Goal: Task Accomplishment & Management: Manage account settings

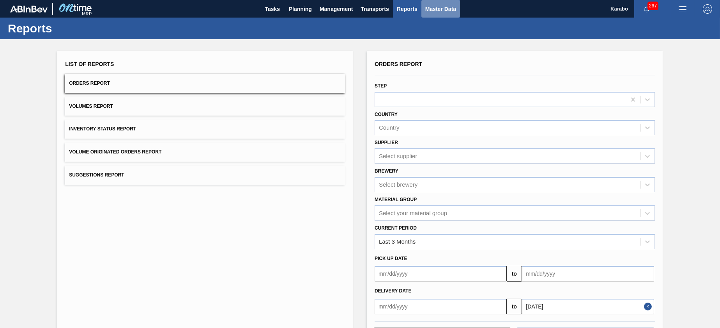
click at [453, 15] on button "Master Data" at bounding box center [441, 9] width 39 height 18
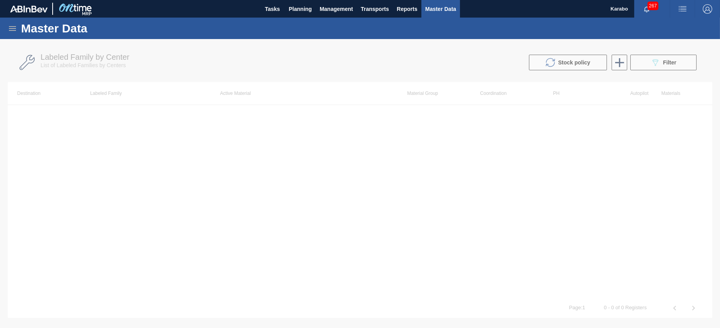
click at [15, 30] on icon at bounding box center [12, 28] width 7 height 5
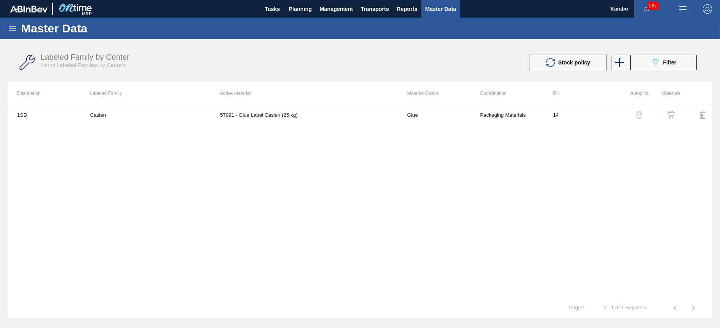
click at [11, 25] on icon at bounding box center [12, 28] width 9 height 9
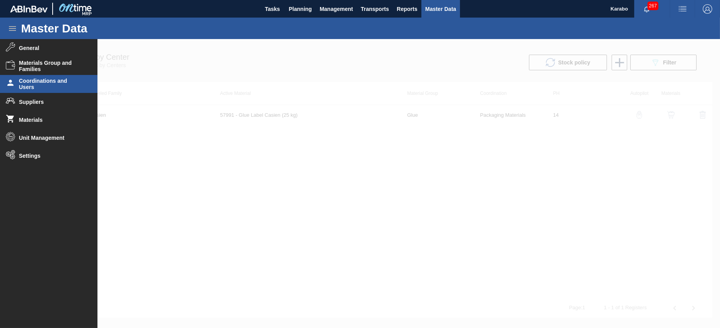
click at [39, 80] on span "Coordinations and Users" at bounding box center [51, 84] width 64 height 12
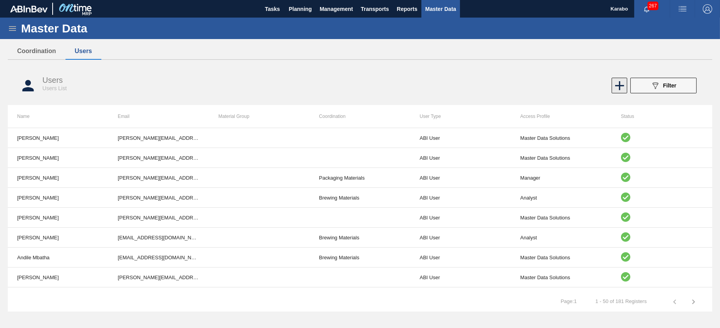
click at [615, 92] on icon at bounding box center [619, 85] width 15 height 15
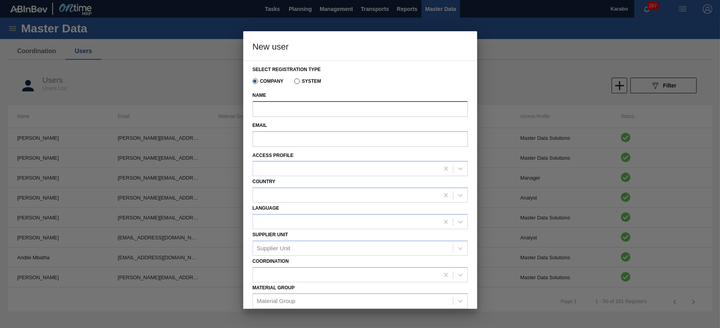
click at [317, 108] on input "Name" at bounding box center [360, 109] width 215 height 16
click at [287, 141] on input "Email" at bounding box center [360, 139] width 215 height 16
paste input "[EMAIL_ADDRESS][DOMAIN_NAME]"
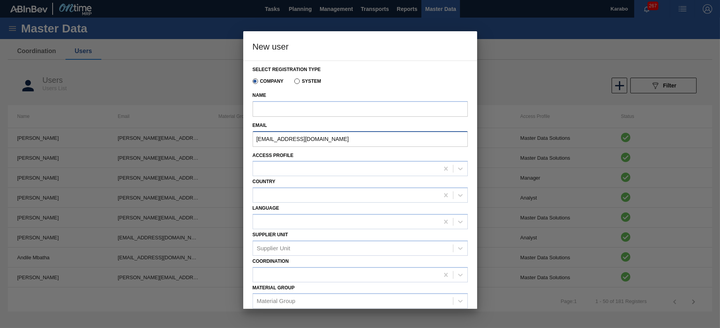
type input "[EMAIL_ADDRESS][DOMAIN_NAME]"
click at [292, 116] on input "Name" at bounding box center [360, 109] width 215 height 16
paste input "[EMAIL_ADDRESS][DOMAIN_NAME]"
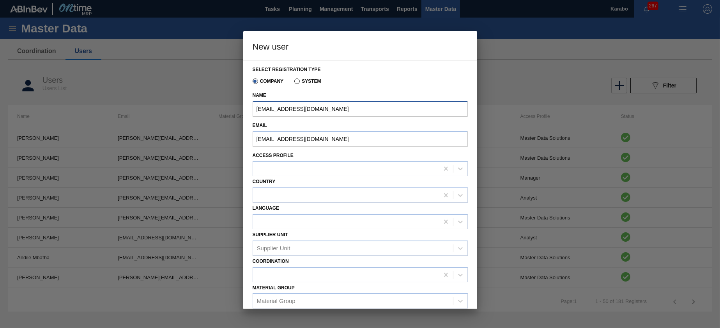
drag, startPoint x: 346, startPoint y: 108, endPoint x: 301, endPoint y: 111, distance: 45.8
click at [299, 113] on input "[EMAIL_ADDRESS][DOMAIN_NAME]" at bounding box center [360, 109] width 215 height 16
type input "[PERSON_NAME]"
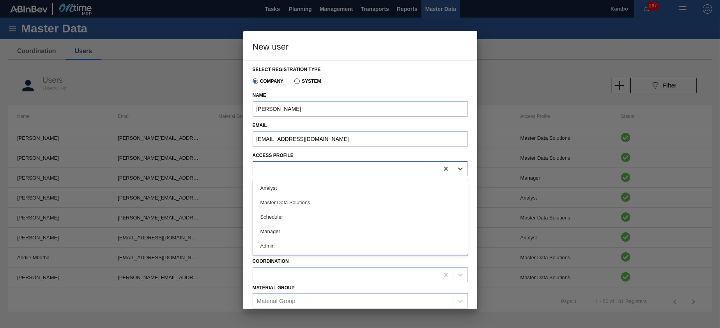
click at [305, 175] on div at bounding box center [360, 168] width 215 height 15
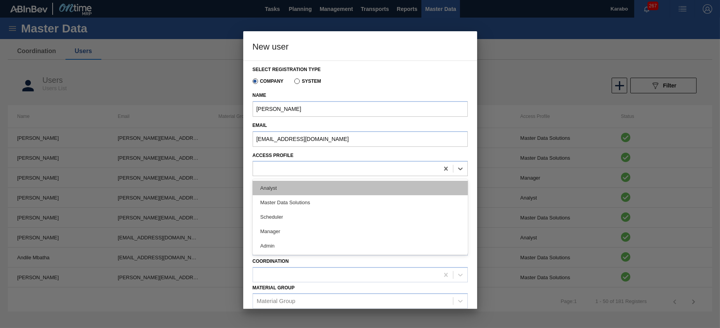
click at [312, 192] on div "Analyst" at bounding box center [360, 188] width 215 height 14
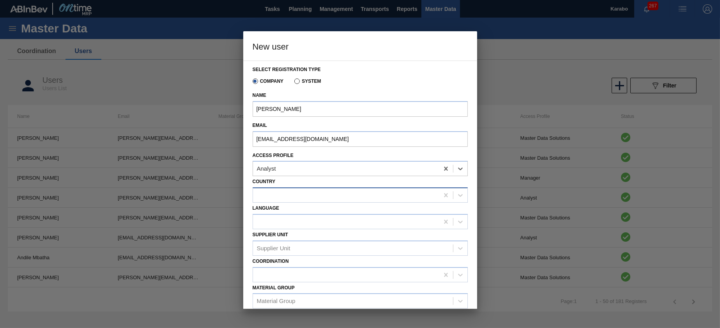
click at [323, 194] on div at bounding box center [346, 195] width 186 height 11
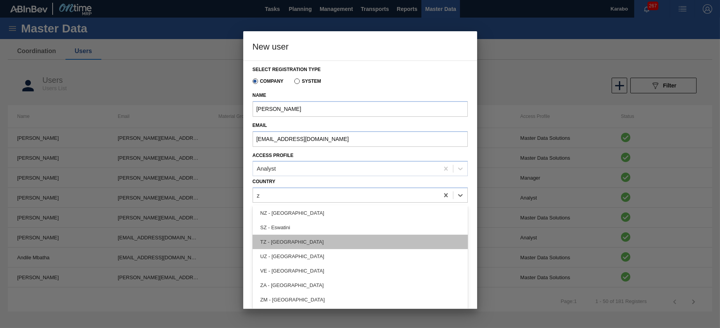
scroll to position [102, 0]
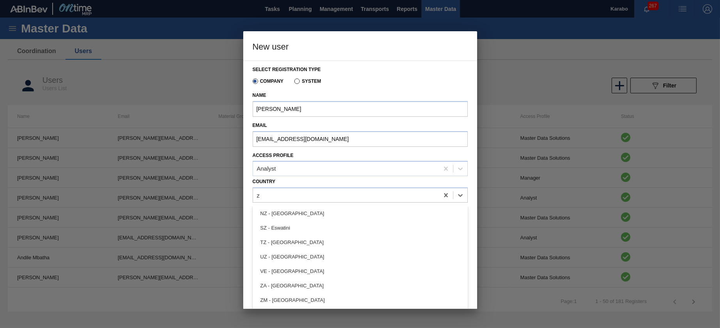
type input "za"
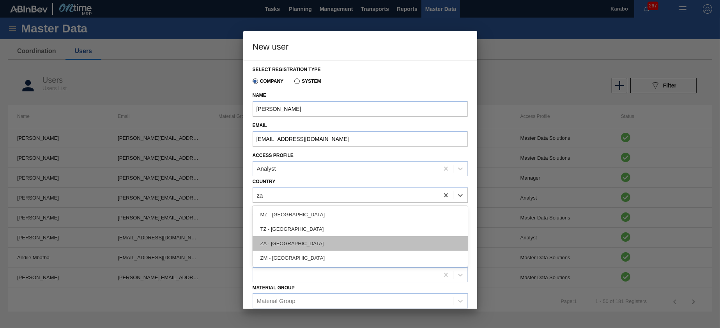
click at [318, 239] on div "ZA - [GEOGRAPHIC_DATA]" at bounding box center [360, 243] width 215 height 14
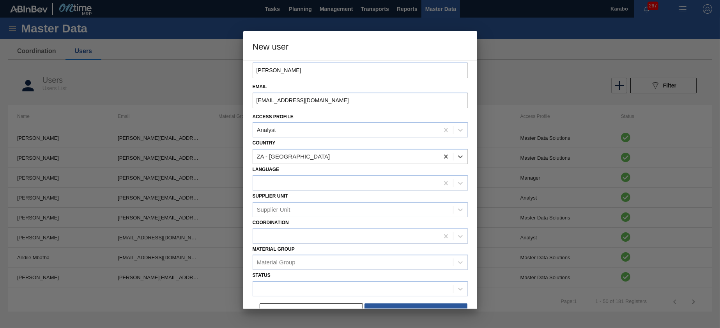
scroll to position [53, 0]
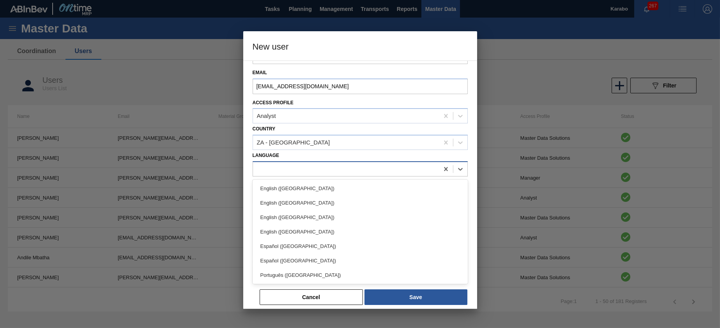
click at [310, 166] on div at bounding box center [346, 168] width 186 height 11
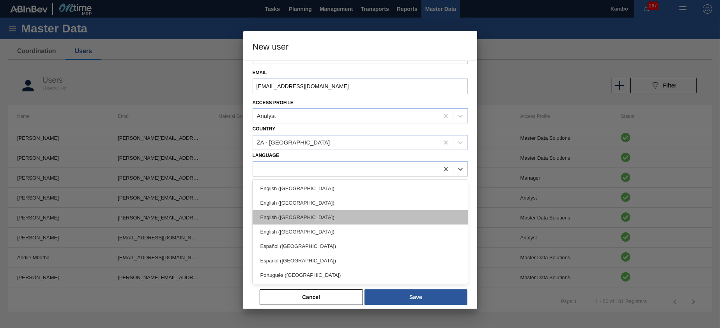
click at [326, 217] on div "English ([GEOGRAPHIC_DATA])" at bounding box center [360, 217] width 215 height 14
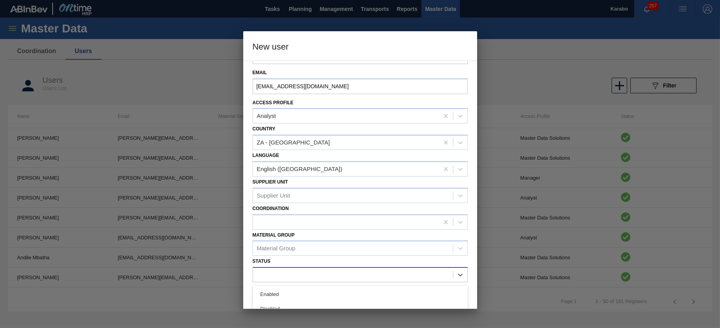
drag, startPoint x: 331, startPoint y: 270, endPoint x: 326, endPoint y: 268, distance: 5.1
click at [332, 270] on div at bounding box center [353, 274] width 200 height 11
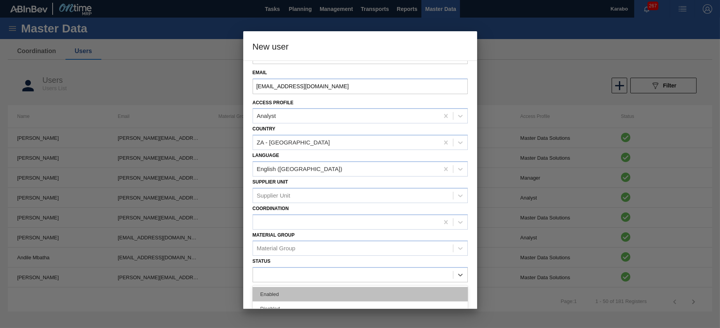
click at [302, 294] on div "Enabled" at bounding box center [360, 294] width 215 height 14
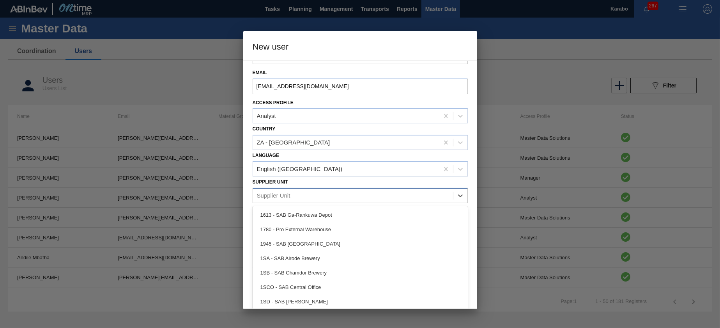
click at [328, 191] on div "Supplier Unit" at bounding box center [353, 195] width 200 height 11
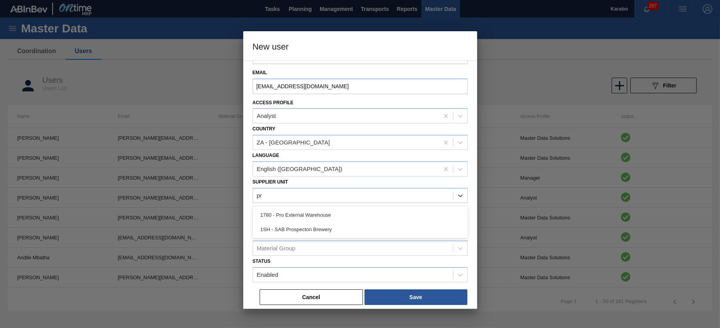
type Unit "pro"
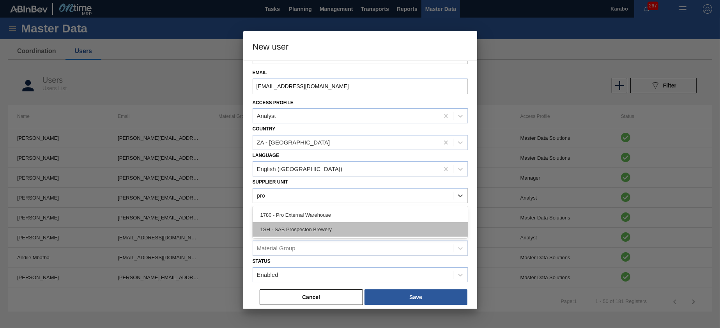
click at [344, 227] on div "1SH - SAB Prospecton Brewery" at bounding box center [360, 229] width 215 height 14
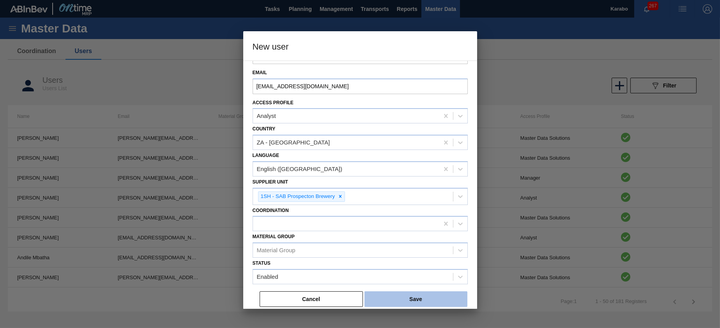
click at [416, 300] on button "Save" at bounding box center [416, 299] width 103 height 16
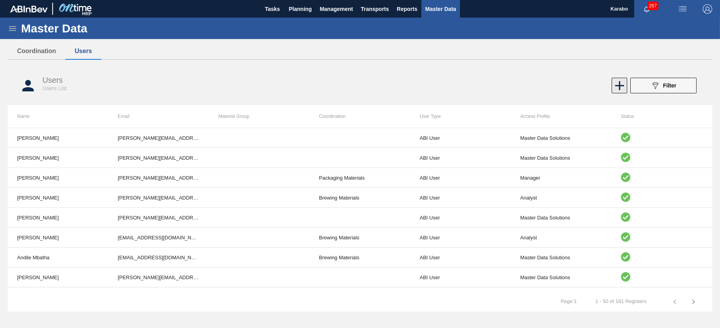
click at [623, 85] on icon at bounding box center [619, 85] width 15 height 15
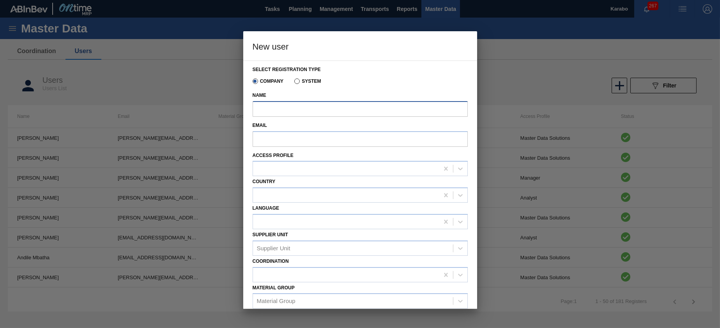
click at [332, 107] on input "Name" at bounding box center [360, 109] width 215 height 16
paste input "[EMAIL_ADDRESS][DOMAIN_NAME]"
type input "[EMAIL_ADDRESS][DOMAIN_NAME]"
drag, startPoint x: 344, startPoint y: 109, endPoint x: 208, endPoint y: 94, distance: 137.3
click at [209, 98] on div "New user Select registration type Company System Name [EMAIL_ADDRESS][DOMAIN_NA…" at bounding box center [360, 164] width 720 height 328
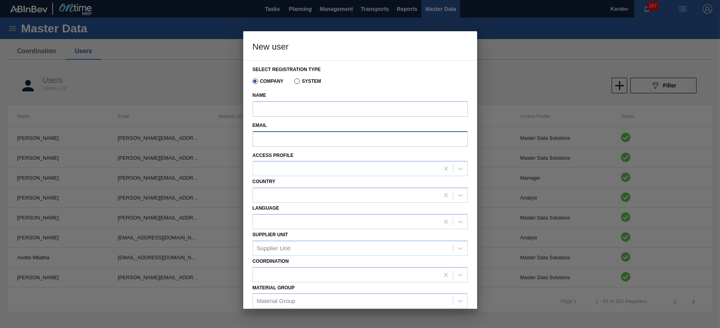
click at [295, 135] on input "Email" at bounding box center [360, 139] width 215 height 16
paste input "[EMAIL_ADDRESS][DOMAIN_NAME]"
type input "[EMAIL_ADDRESS][DOMAIN_NAME]"
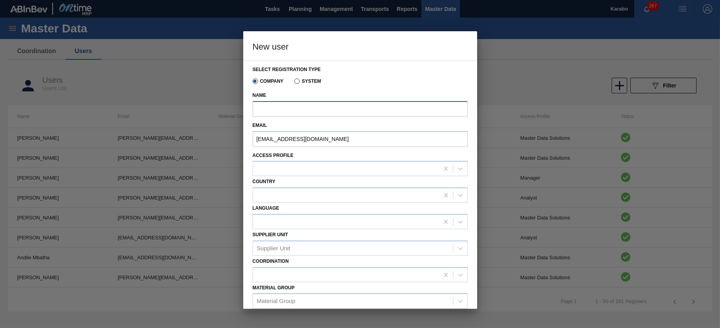
click at [309, 108] on input "Name" at bounding box center [360, 109] width 215 height 16
paste input "[EMAIL_ADDRESS][DOMAIN_NAME]"
drag, startPoint x: 328, startPoint y: 105, endPoint x: 290, endPoint y: 108, distance: 38.7
click at [290, 108] on input "[EMAIL_ADDRESS][DOMAIN_NAME]" at bounding box center [360, 109] width 215 height 16
type input "Lusiwe Zuma"
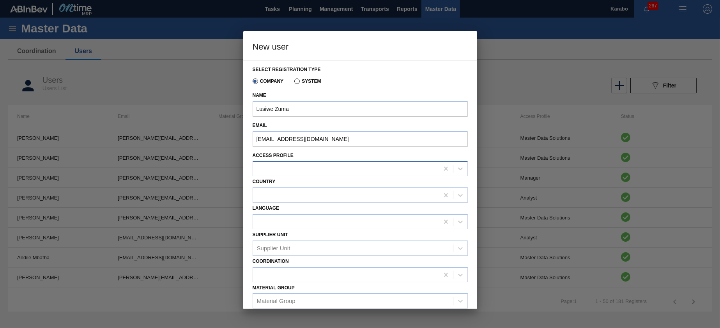
click at [399, 164] on div at bounding box center [346, 168] width 186 height 11
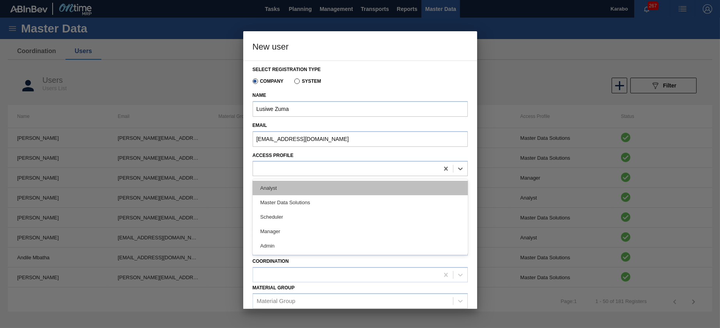
click at [314, 195] on div "Analyst" at bounding box center [360, 188] width 215 height 14
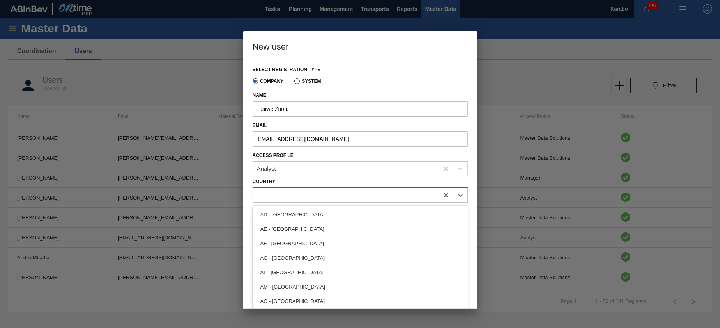
click at [315, 197] on div at bounding box center [346, 195] width 186 height 11
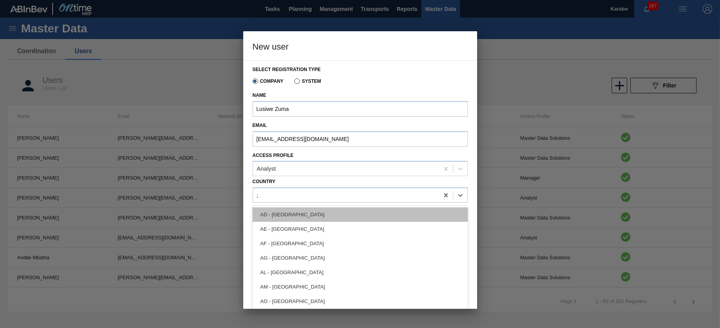
type input "za"
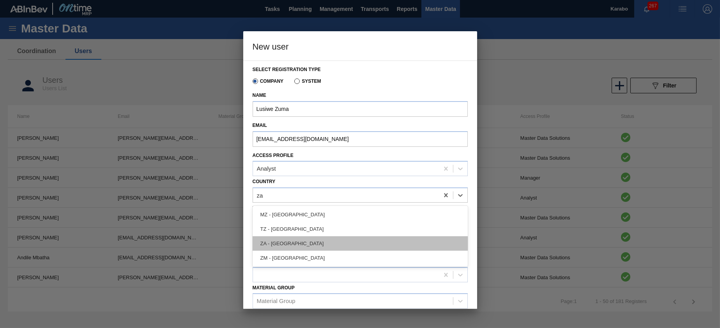
click at [318, 247] on div "ZA - [GEOGRAPHIC_DATA]" at bounding box center [360, 243] width 215 height 14
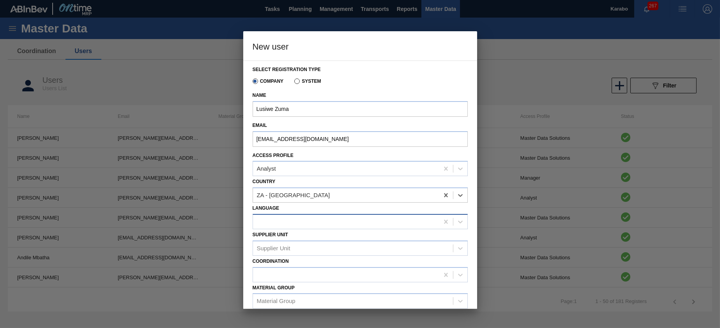
click at [328, 224] on div at bounding box center [346, 221] width 186 height 11
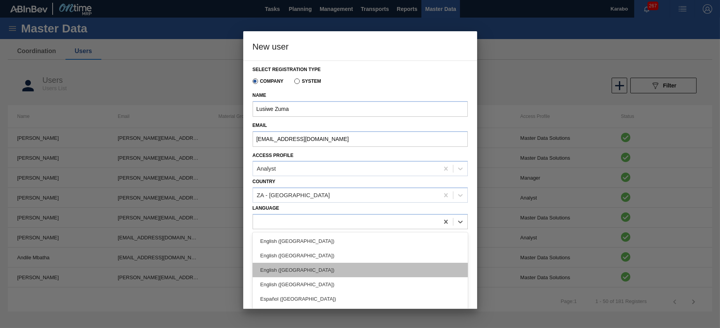
click at [315, 264] on div "English ([GEOGRAPHIC_DATA])" at bounding box center [360, 270] width 215 height 14
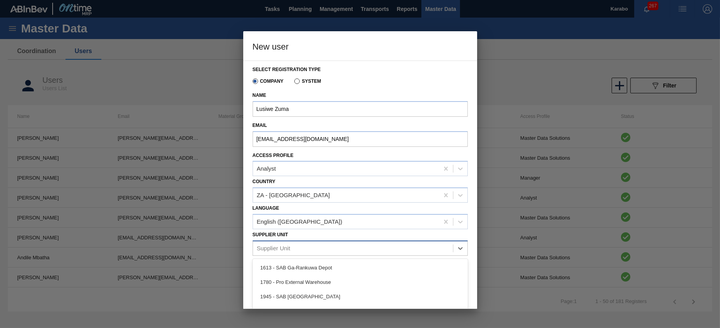
click at [323, 245] on div "Supplier Unit" at bounding box center [353, 247] width 200 height 11
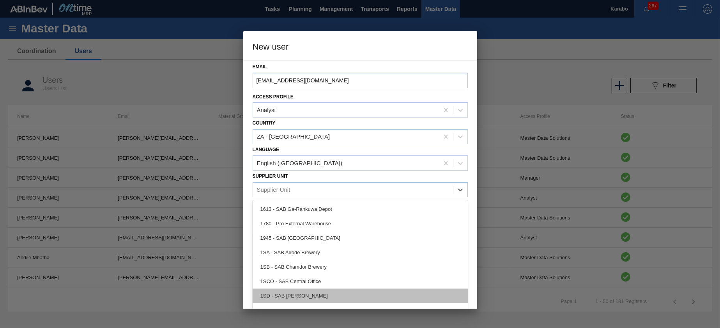
scroll to position [44, 0]
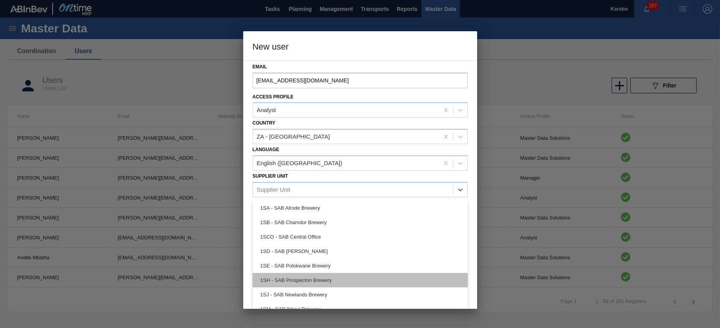
click at [329, 278] on div "1SH - SAB Prospecton Brewery" at bounding box center [360, 280] width 215 height 14
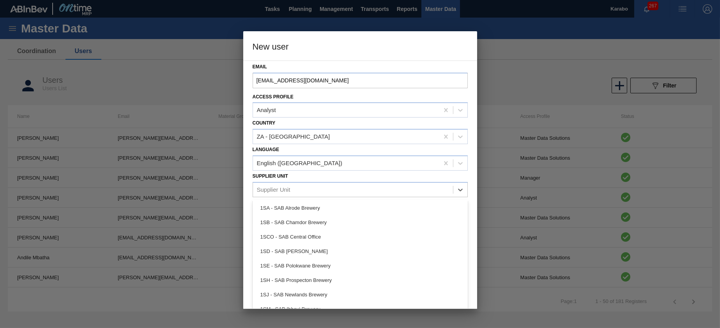
scroll to position [55, 0]
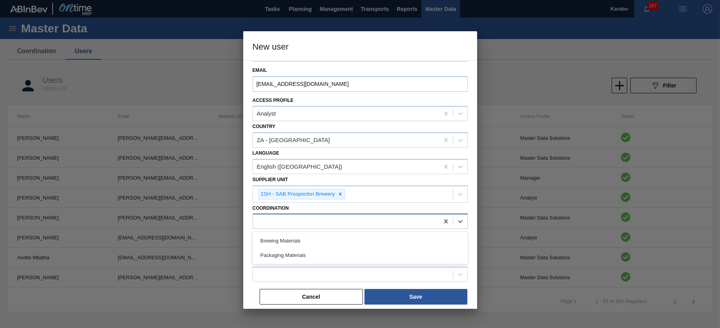
click at [313, 218] on div at bounding box center [346, 221] width 186 height 11
click at [332, 210] on div "Coordination option Brewing Materials focused, 1 of 2. 2 results available. Use…" at bounding box center [360, 215] width 215 height 27
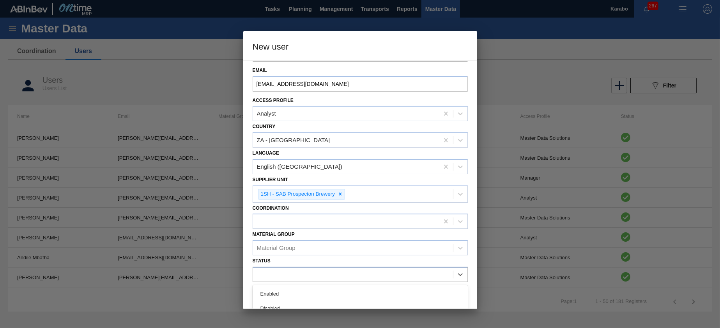
click at [325, 274] on div at bounding box center [353, 274] width 200 height 11
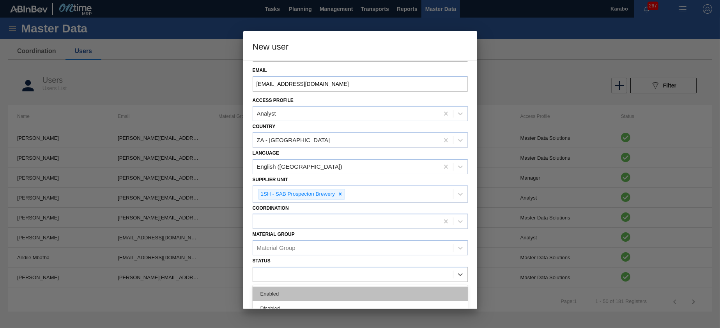
click at [333, 295] on div "Enabled" at bounding box center [360, 293] width 215 height 14
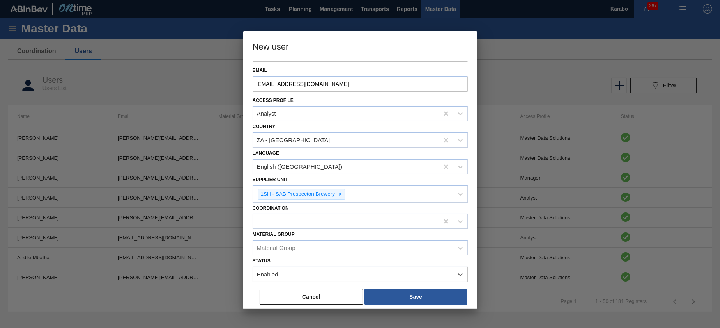
scroll to position [55, 0]
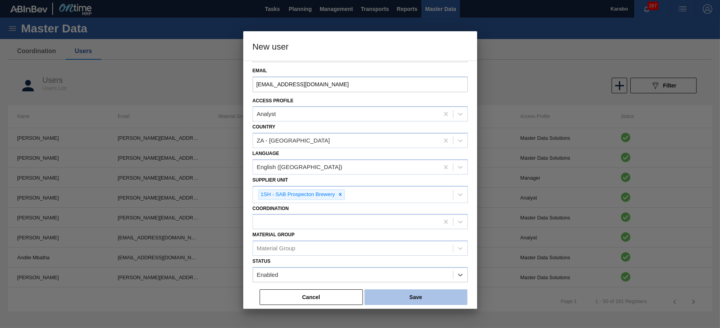
click at [414, 299] on button "Save" at bounding box center [416, 297] width 103 height 16
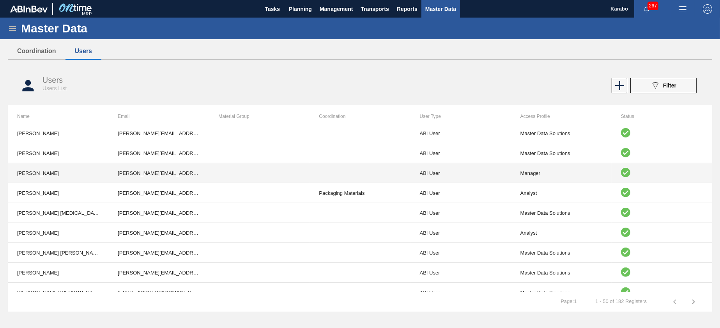
scroll to position [829, 0]
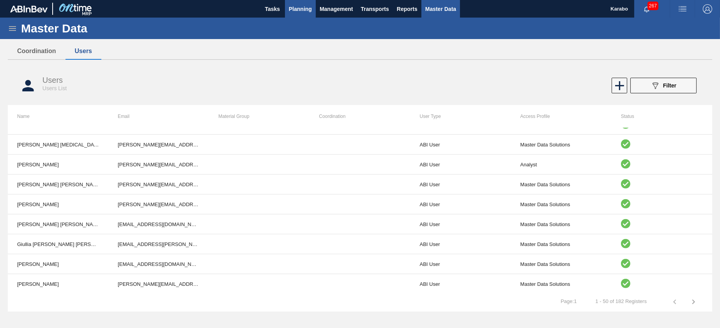
click at [303, 8] on span "Planning" at bounding box center [300, 8] width 23 height 9
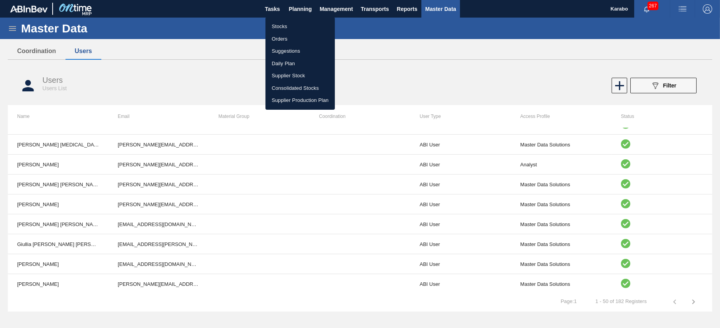
click at [309, 27] on li "Stocks" at bounding box center [300, 26] width 69 height 12
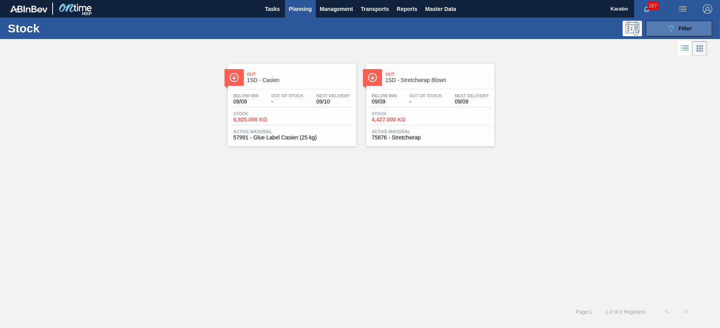
click at [658, 22] on button "089F7B8B-B2A5-4AFE-B5C0-19BA573D28AC Filter" at bounding box center [679, 29] width 66 height 16
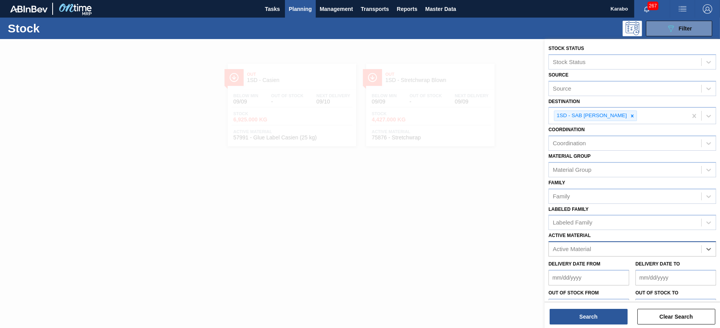
click at [656, 247] on div "Active Material" at bounding box center [625, 248] width 153 height 11
type Material "279413"
click at [663, 252] on div "279413 - Bottle 355NRB P/O CORONA" at bounding box center [618, 250] width 138 height 16
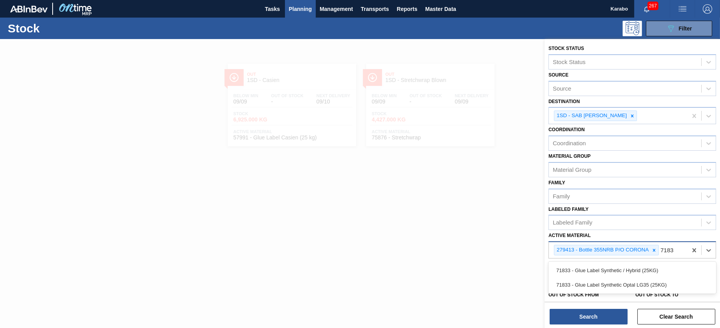
type Material "71833"
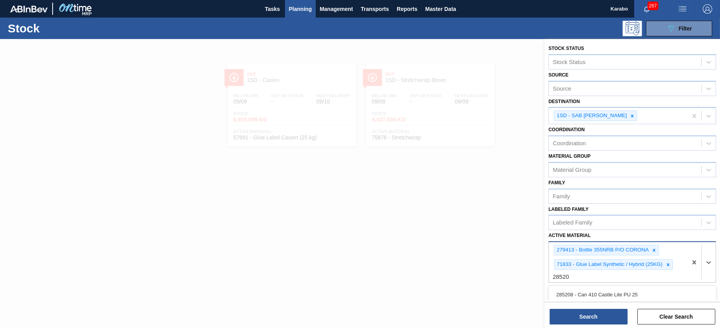
type Material "285207"
drag, startPoint x: 693, startPoint y: 265, endPoint x: 690, endPoint y: 255, distance: 10.2
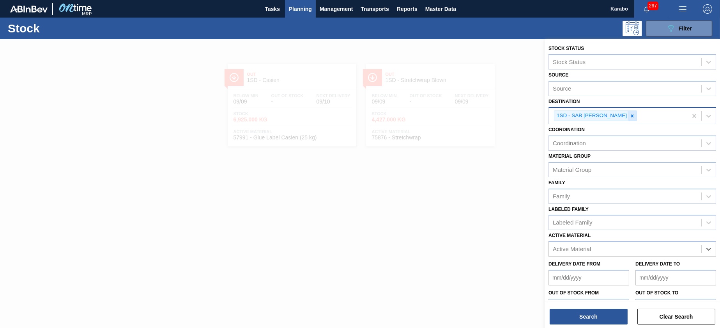
click at [631, 115] on icon at bounding box center [632, 115] width 3 height 3
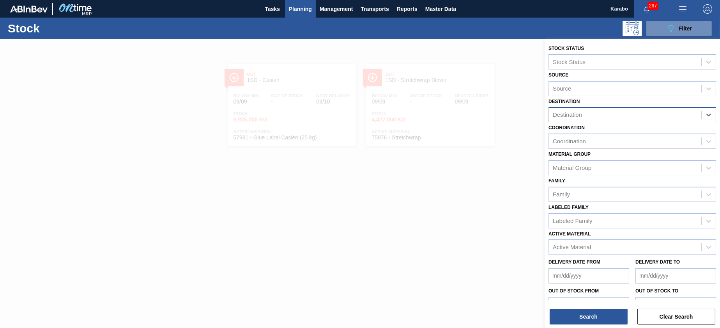
click at [645, 114] on div "Destination" at bounding box center [625, 114] width 153 height 11
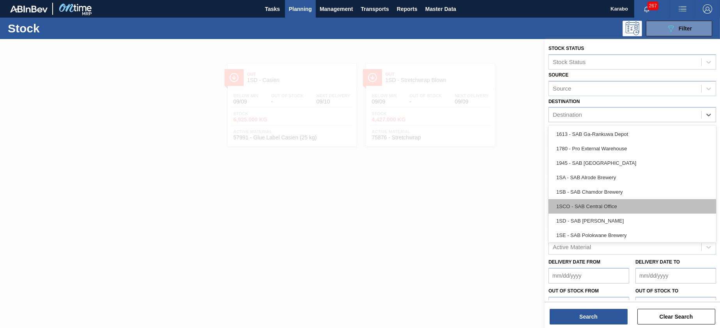
scroll to position [44, 0]
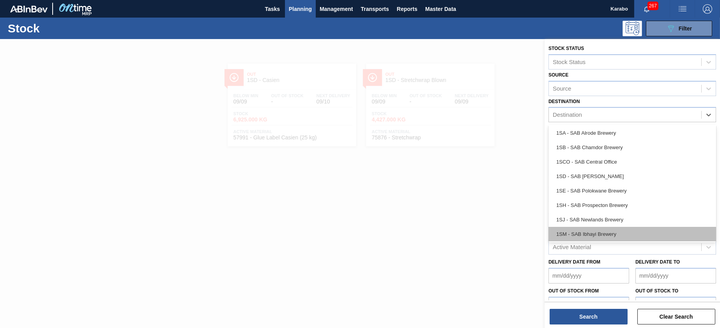
click at [592, 233] on div "1SM - SAB Ibhayi Brewery" at bounding box center [633, 234] width 168 height 14
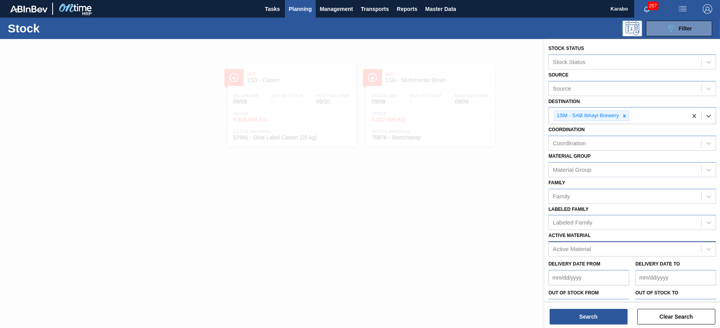
click at [598, 247] on div "Active Material" at bounding box center [625, 248] width 153 height 11
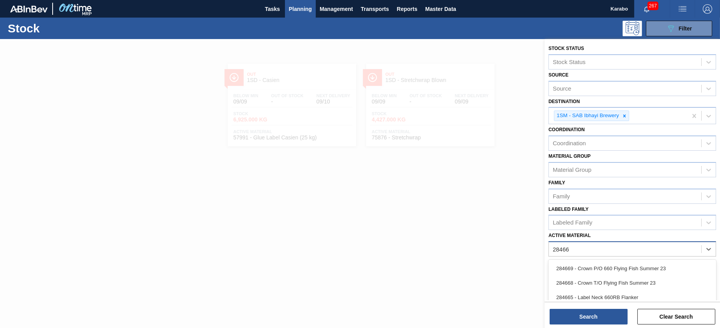
type Material "284666"
type Material "64165"
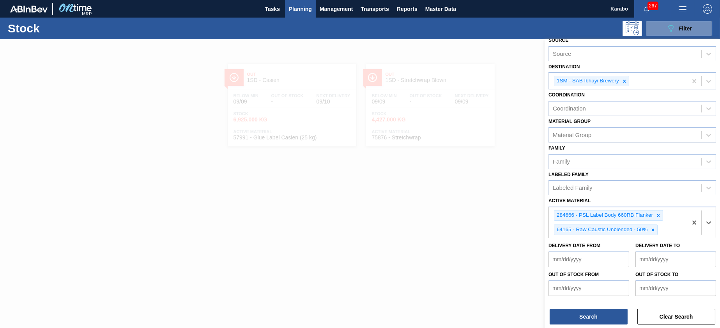
scroll to position [62, 0]
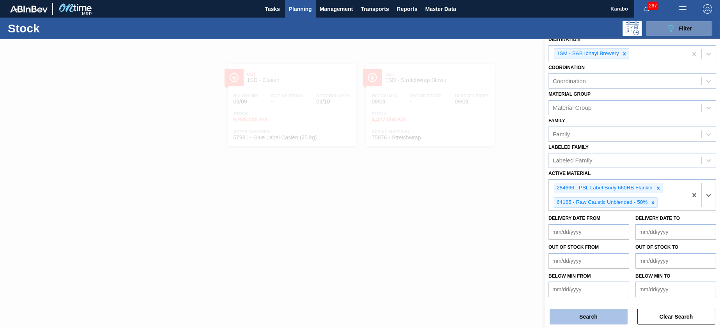
click at [612, 311] on button "Search" at bounding box center [589, 317] width 78 height 16
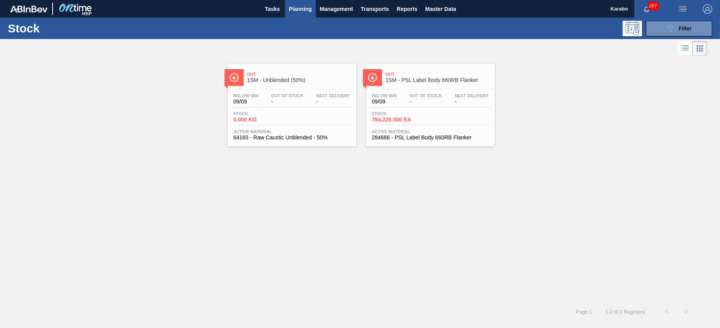
click at [341, 135] on span "64165 - Raw Caustic Unblended - 50%" at bounding box center [292, 138] width 117 height 6
click at [425, 126] on div "Below Min 09/09 Out Of Stock - Next Delivery - Stock 784,220.000 EA Active Mate…" at bounding box center [430, 115] width 129 height 53
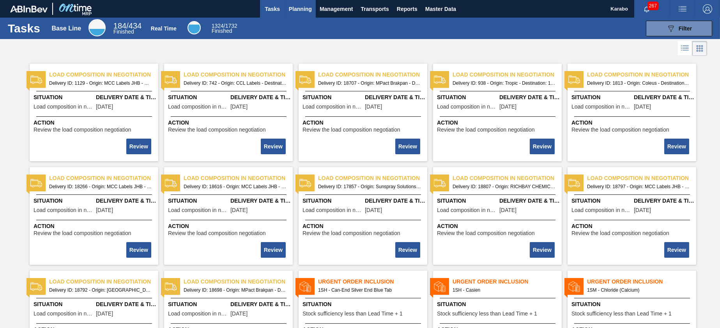
click at [303, 13] on button "Planning" at bounding box center [300, 9] width 31 height 18
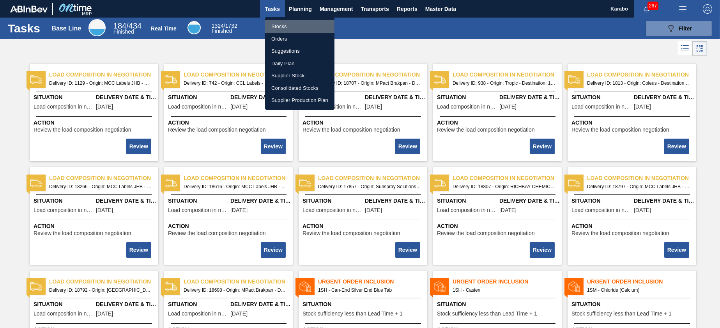
click at [303, 21] on li "Stocks" at bounding box center [299, 26] width 69 height 12
